Goal: Check status: Check status

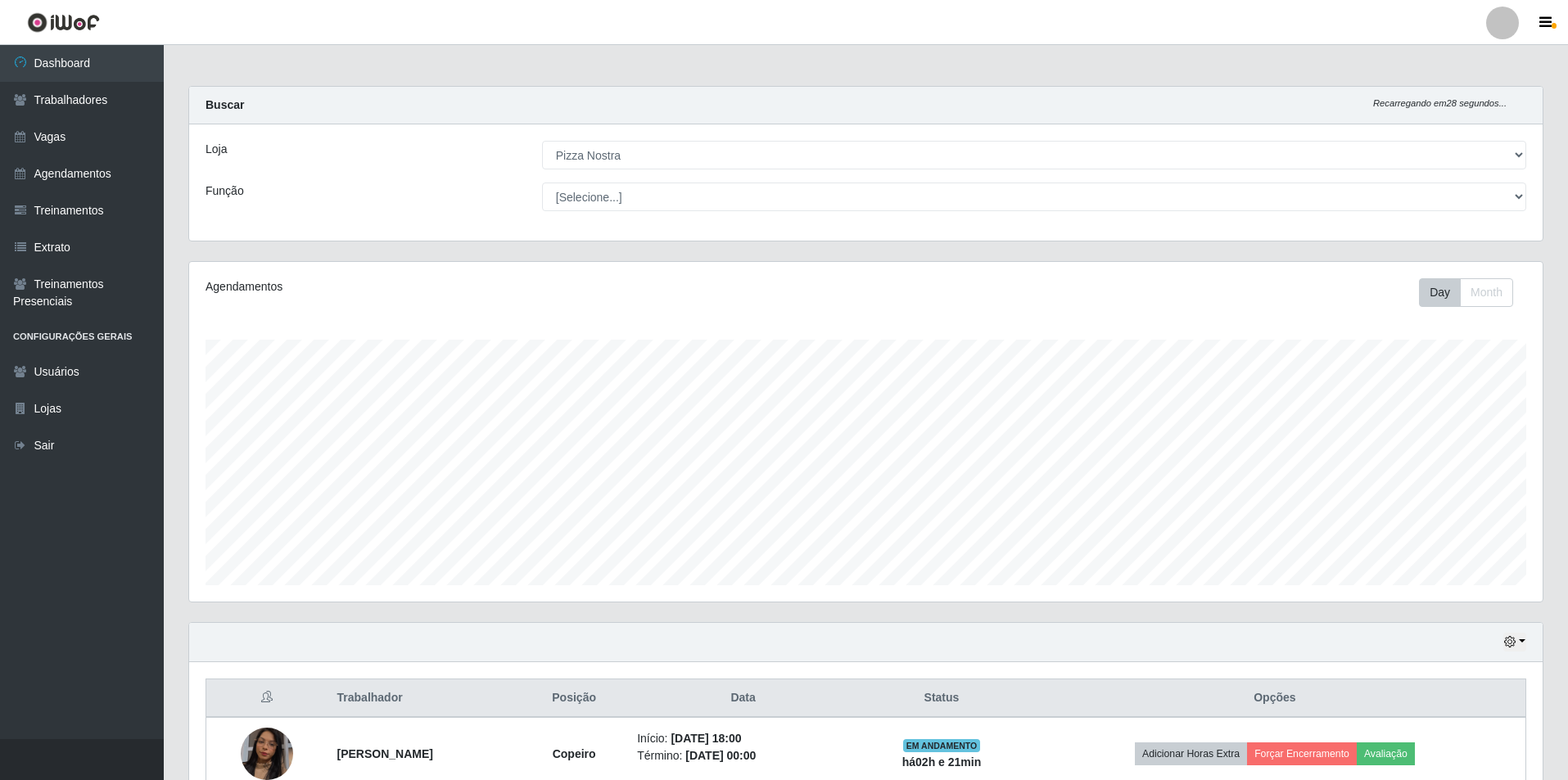
select select "337"
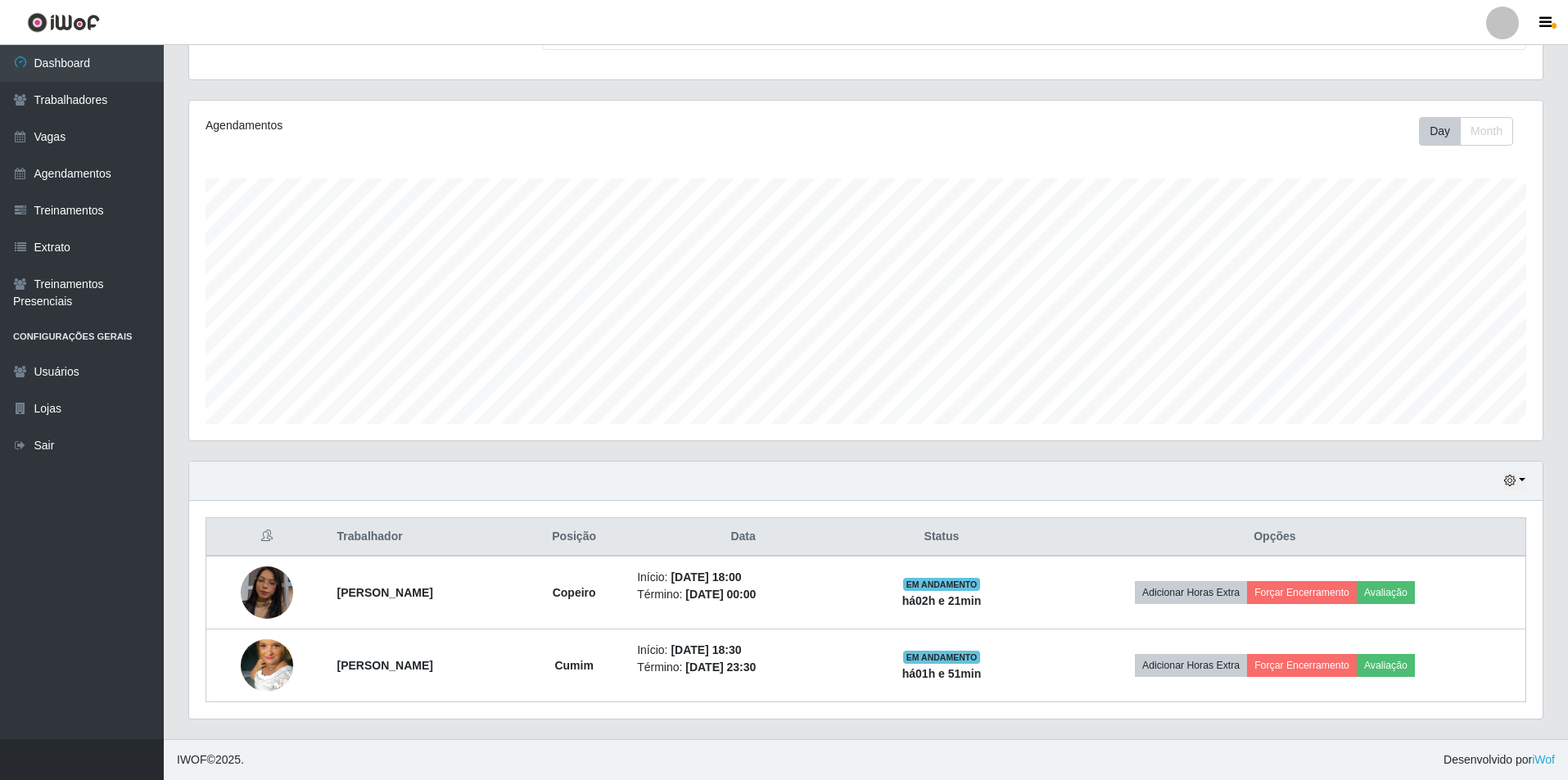
scroll to position [340, 1354]
click at [98, 180] on link "Agendamentos" at bounding box center [81, 173] width 164 height 37
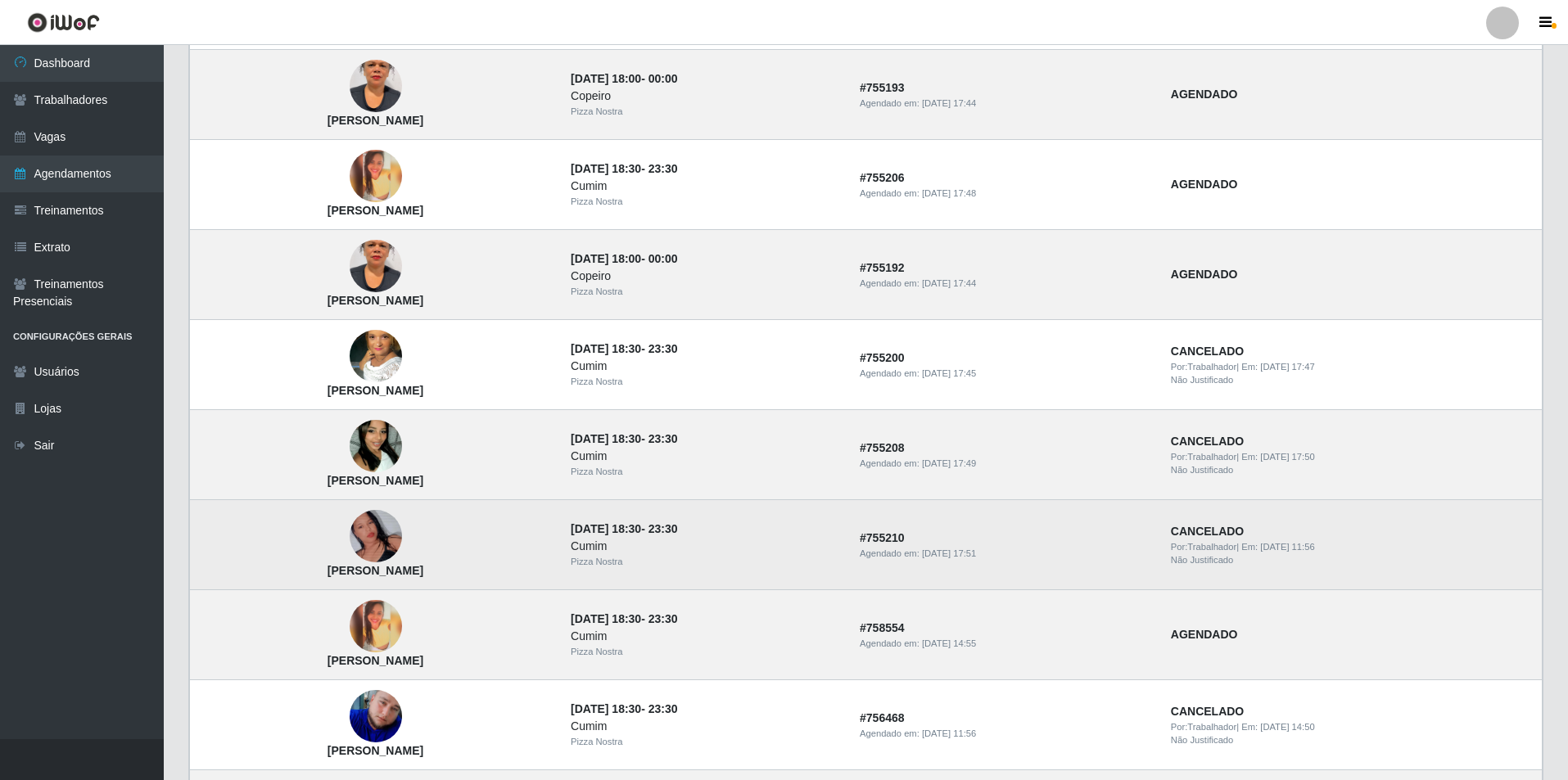
scroll to position [929, 0]
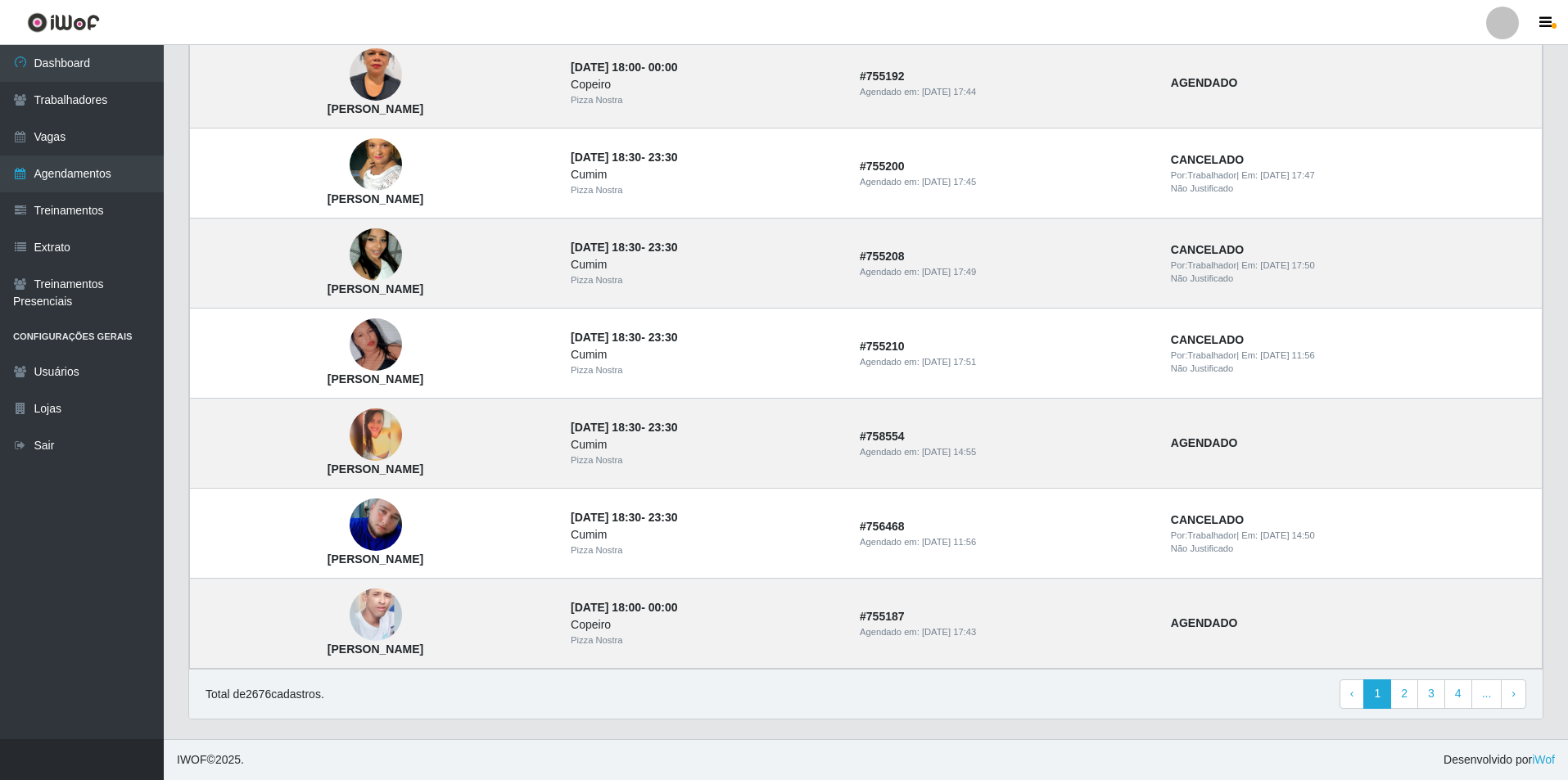
click at [387, 440] on img at bounding box center [376, 434] width 52 height 52
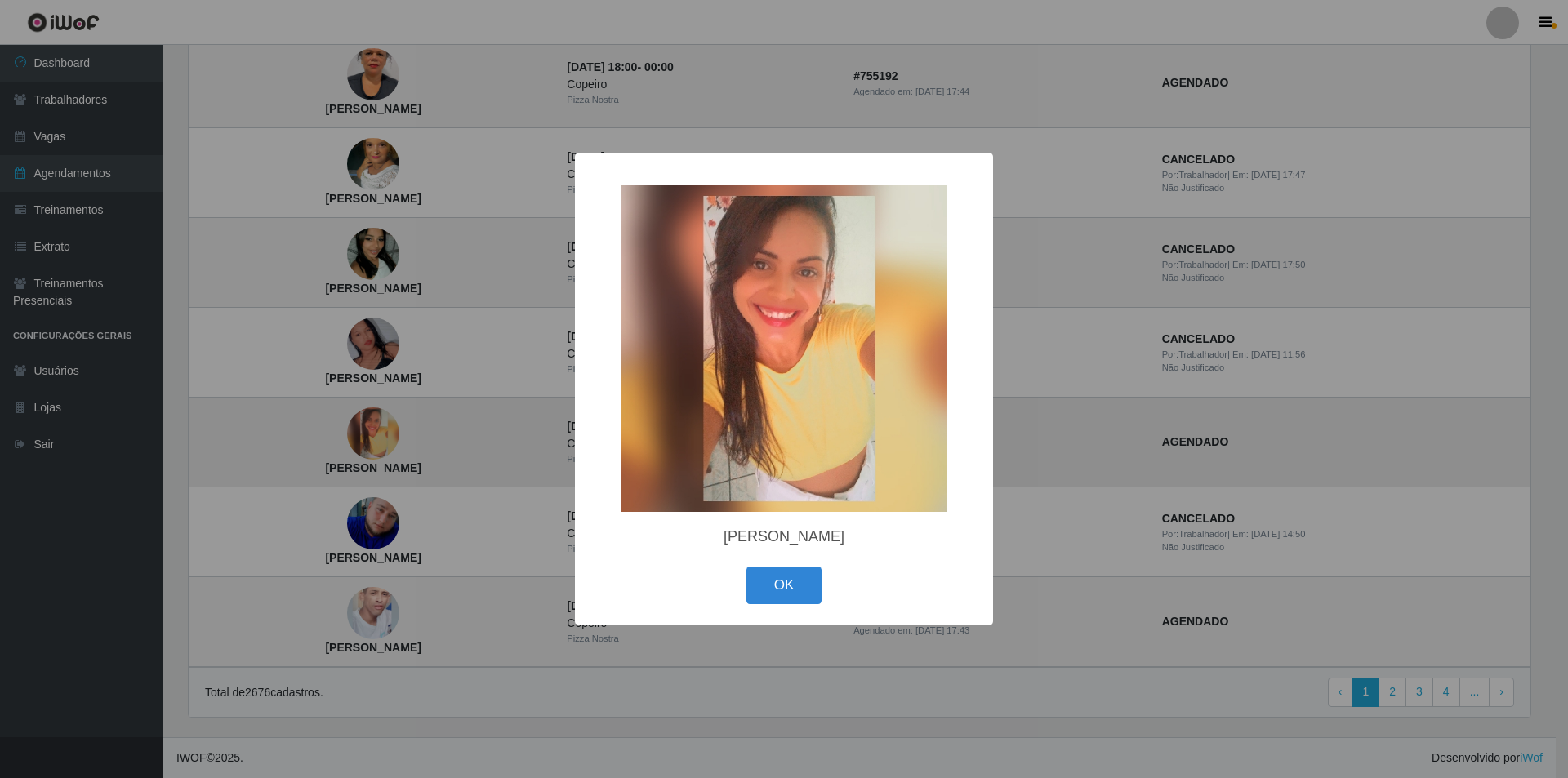
click at [386, 439] on div "× [PERSON_NAME] OK Cancel" at bounding box center [784, 389] width 1568 height 778
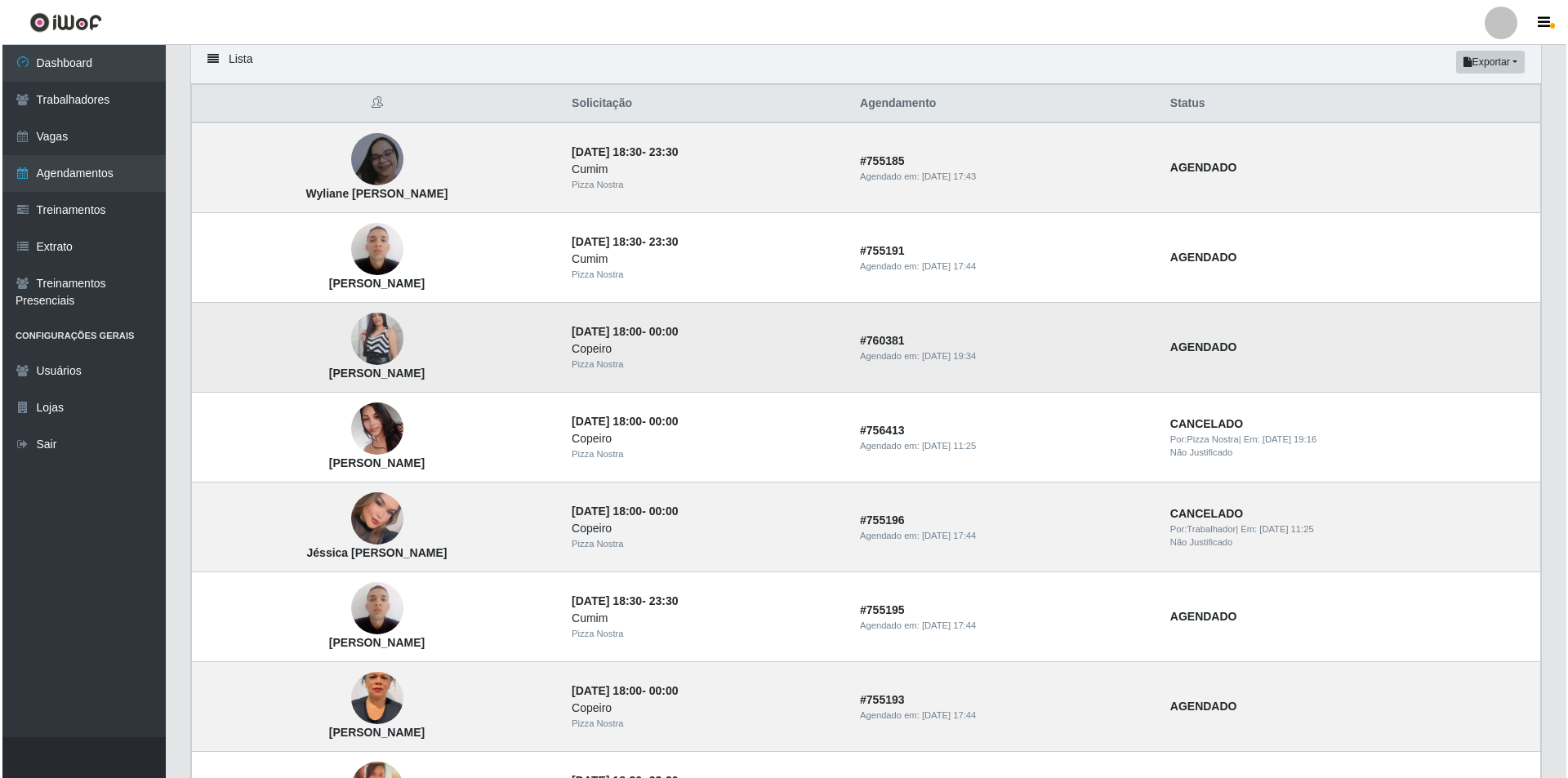
scroll to position [0, 0]
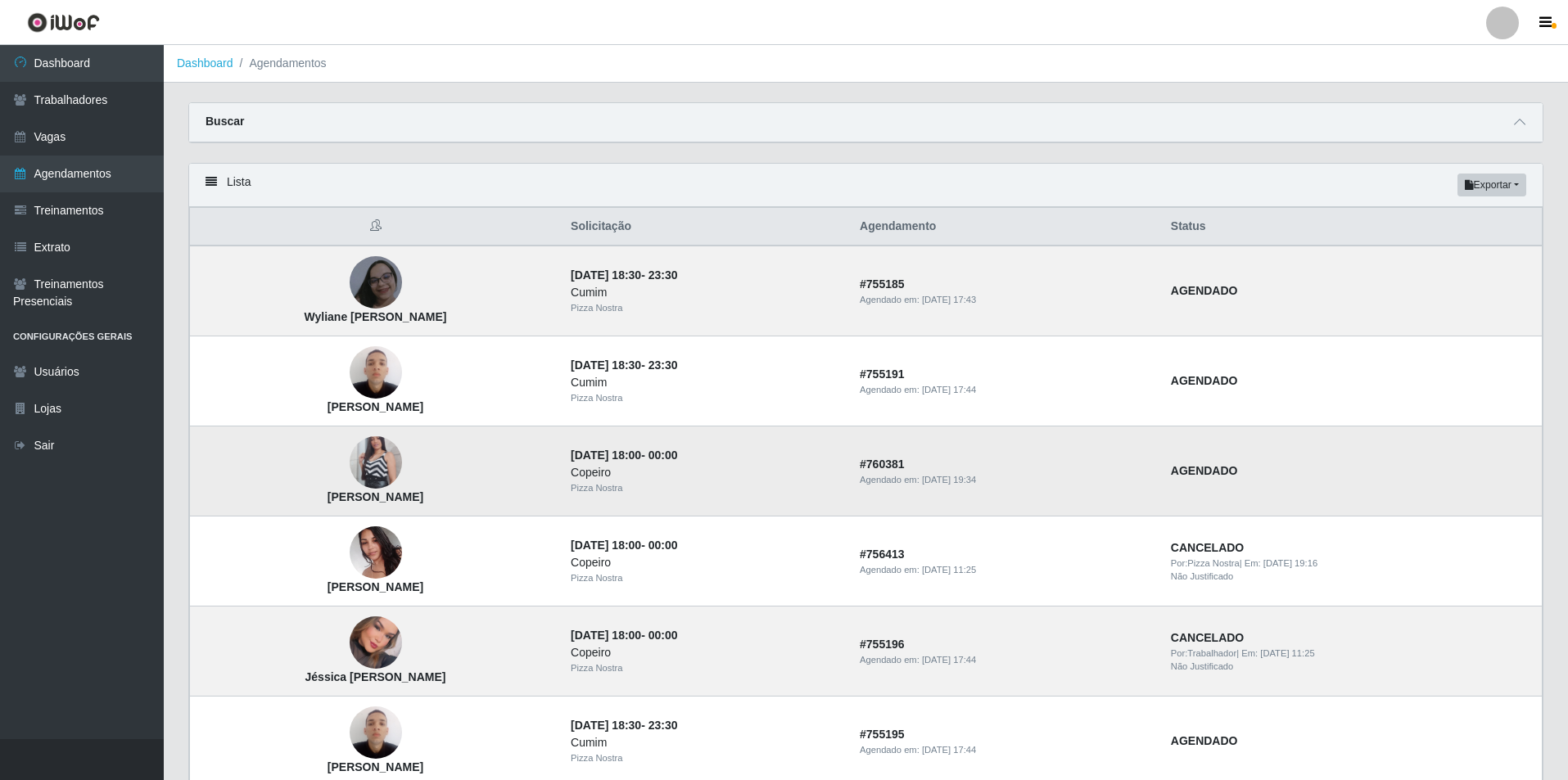
click at [376, 478] on img at bounding box center [376, 464] width 52 height 94
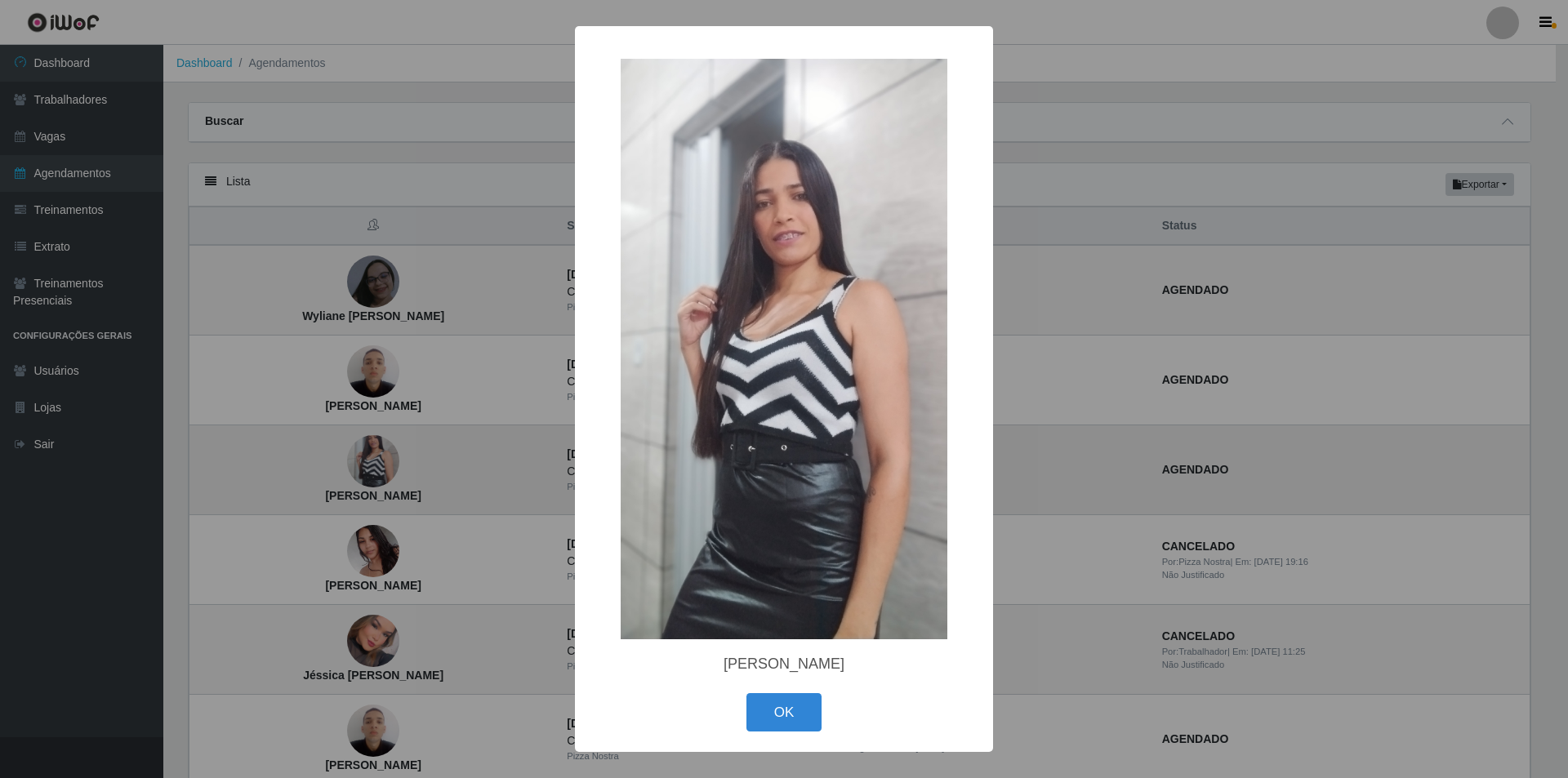
click at [374, 477] on div "× [PERSON_NAME] OK Cancel" at bounding box center [784, 389] width 1568 height 778
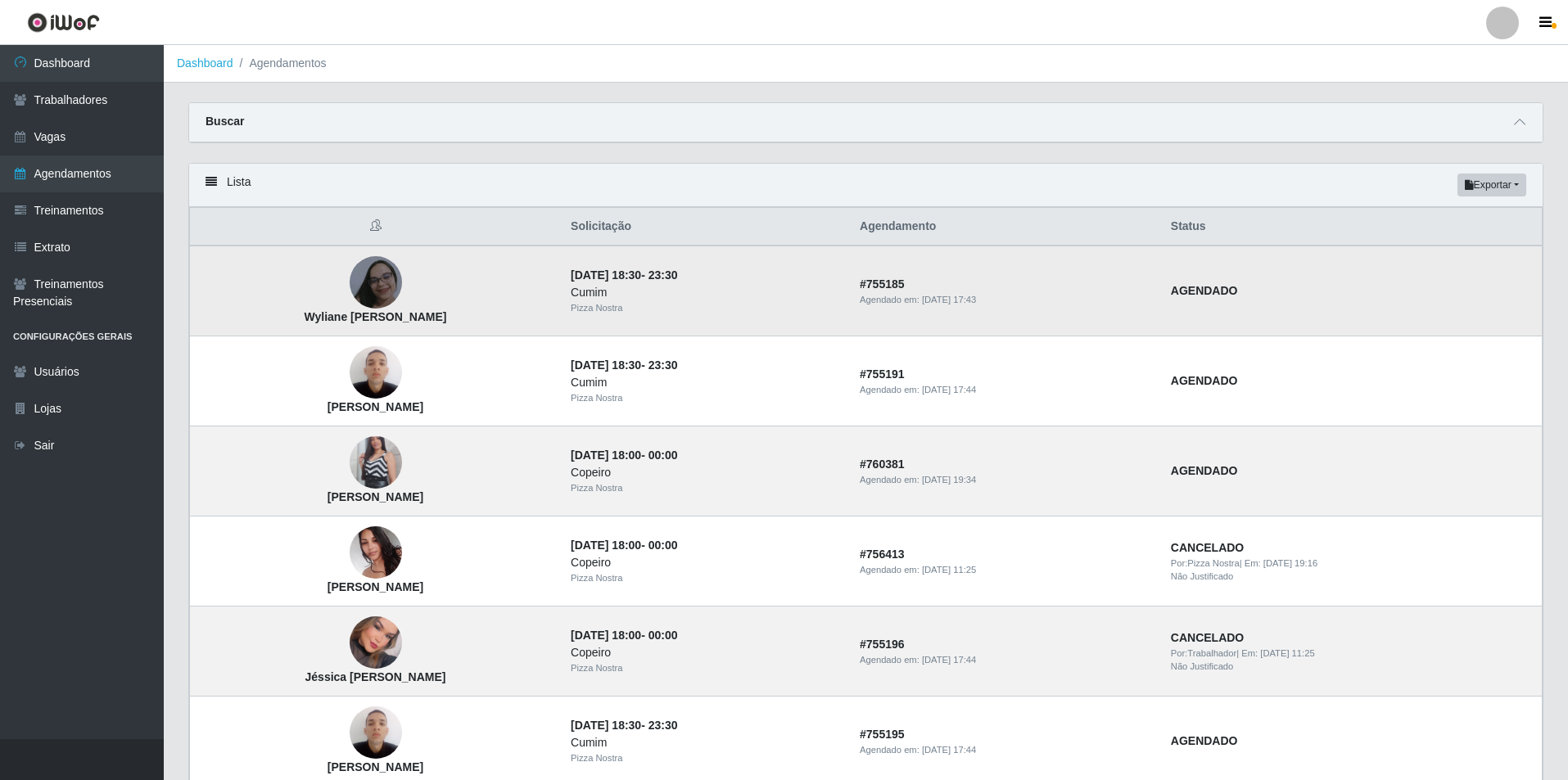
click at [401, 286] on img at bounding box center [376, 282] width 52 height 59
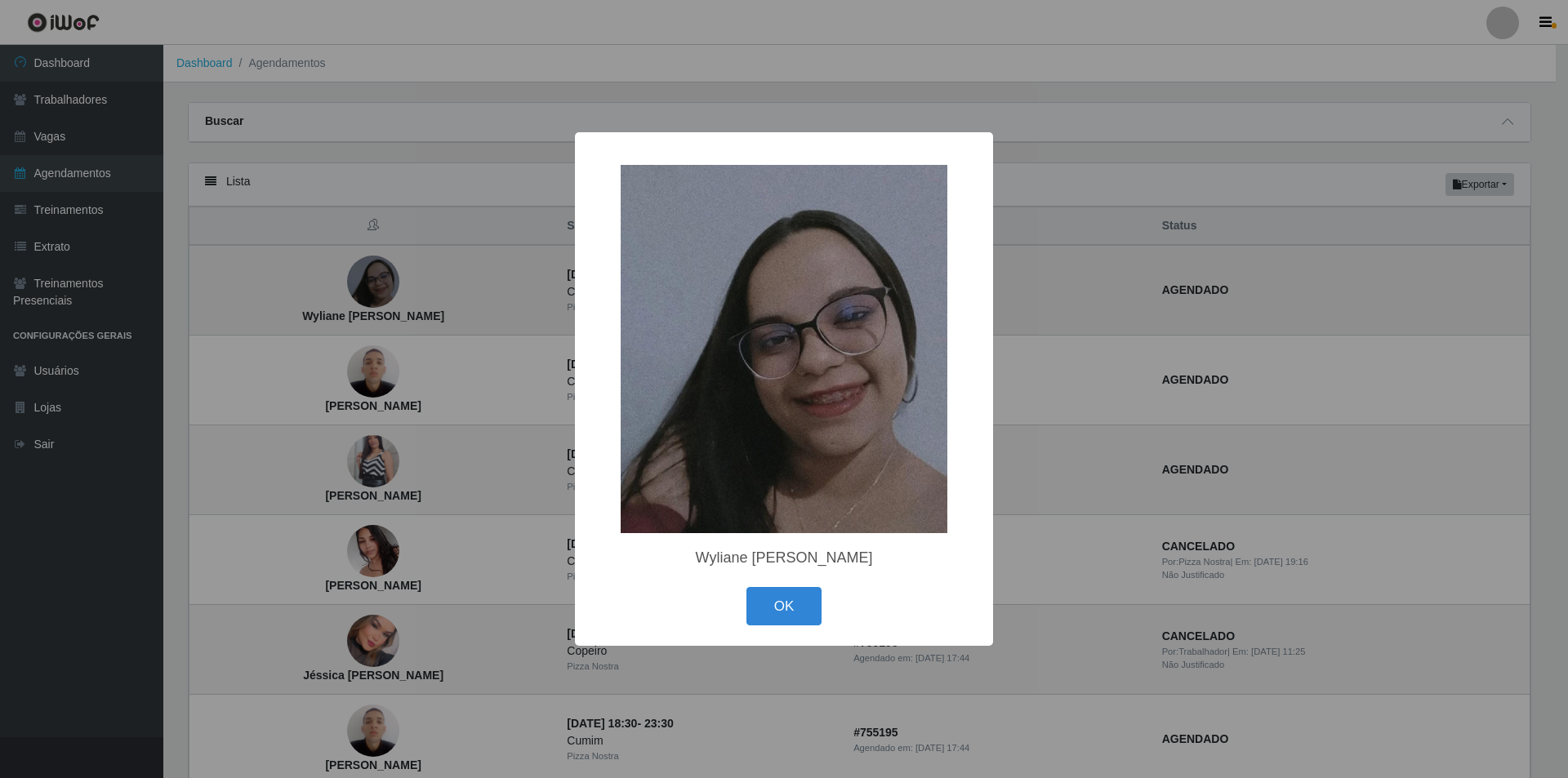
click at [400, 285] on div "× Wyliane [PERSON_NAME] OK Cancel" at bounding box center [784, 389] width 1568 height 778
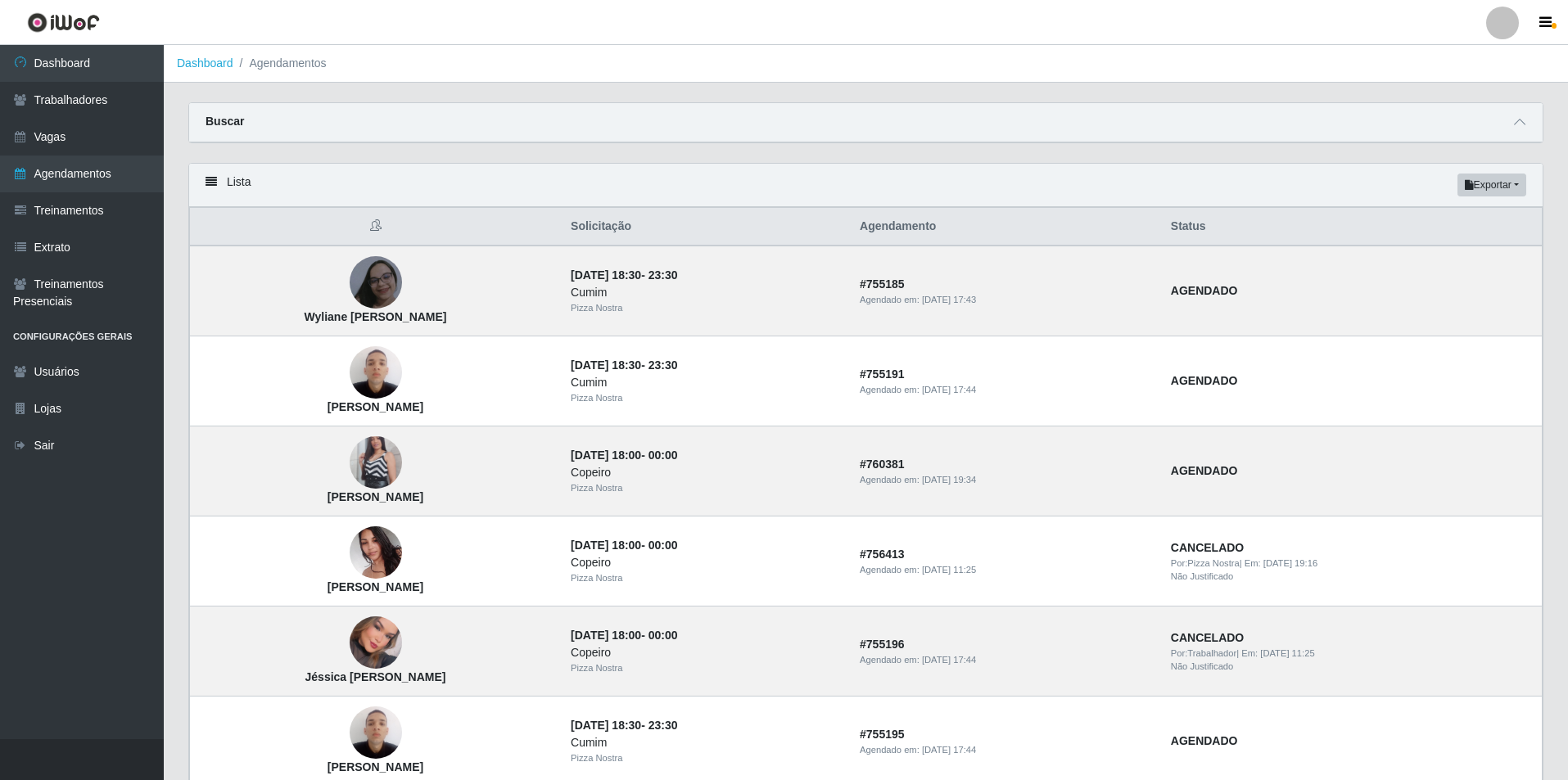
click at [713, 159] on div "Carregando... Buscar Início em [GEOGRAPHIC_DATA] em Status [Selecione...] AGEND…" at bounding box center [865, 132] width 1380 height 61
click at [109, 54] on link "Dashboard" at bounding box center [81, 63] width 164 height 37
